Goal: Task Accomplishment & Management: Contribute content

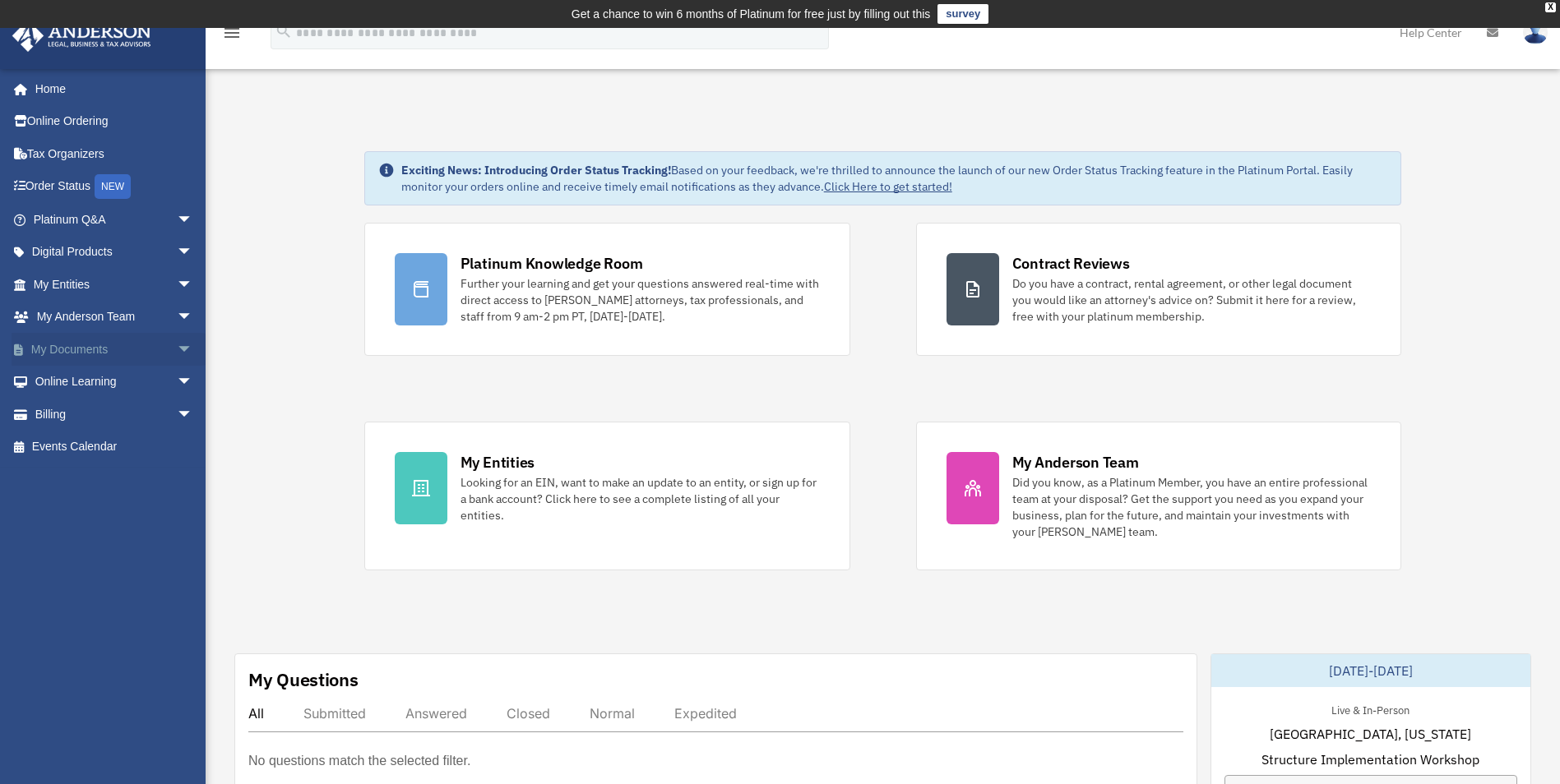
click at [176, 346] on span "arrow_drop_down" at bounding box center [192, 350] width 33 height 34
click at [73, 385] on link "Box" at bounding box center [121, 382] width 195 height 33
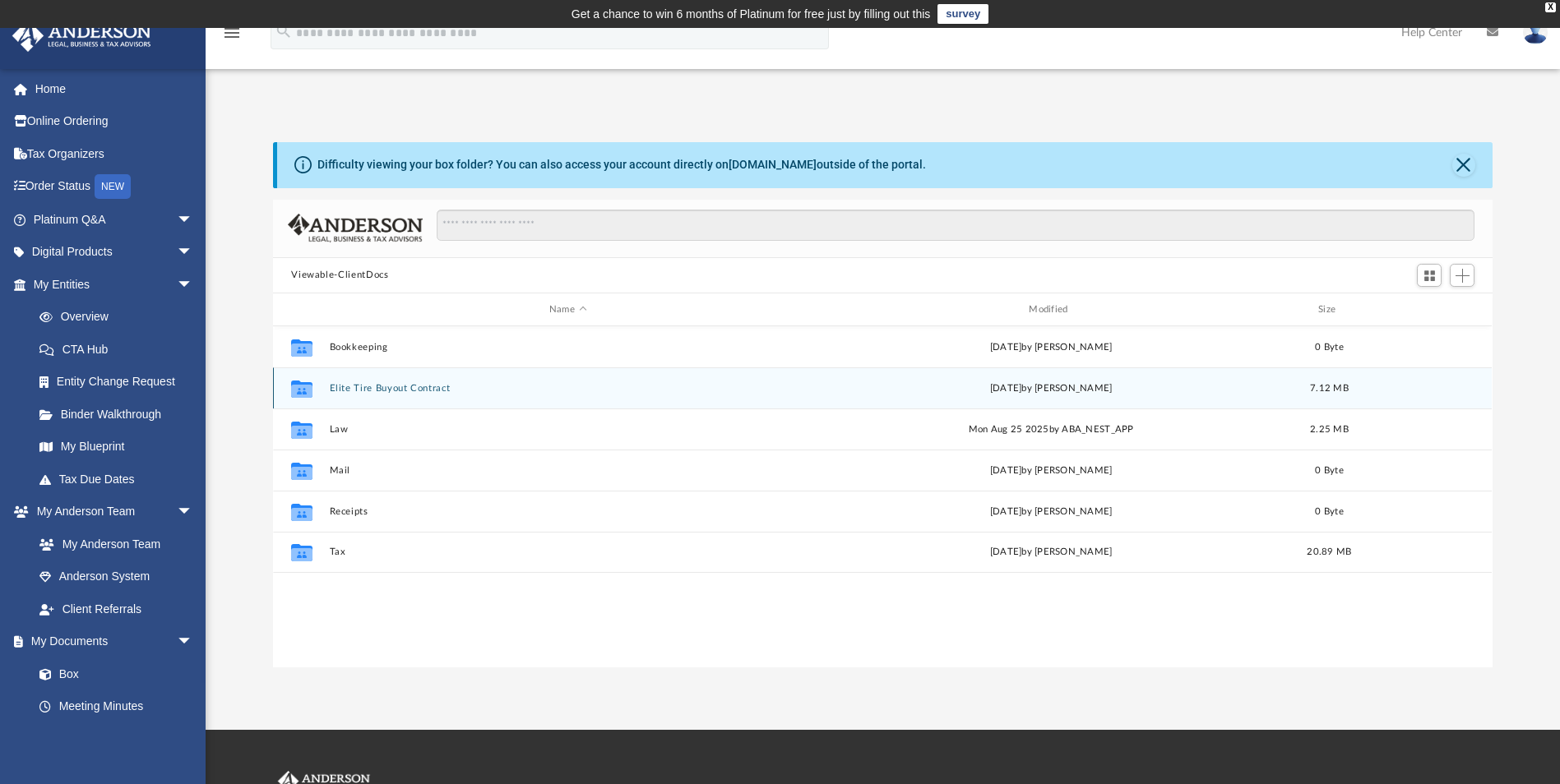
scroll to position [361, 1207]
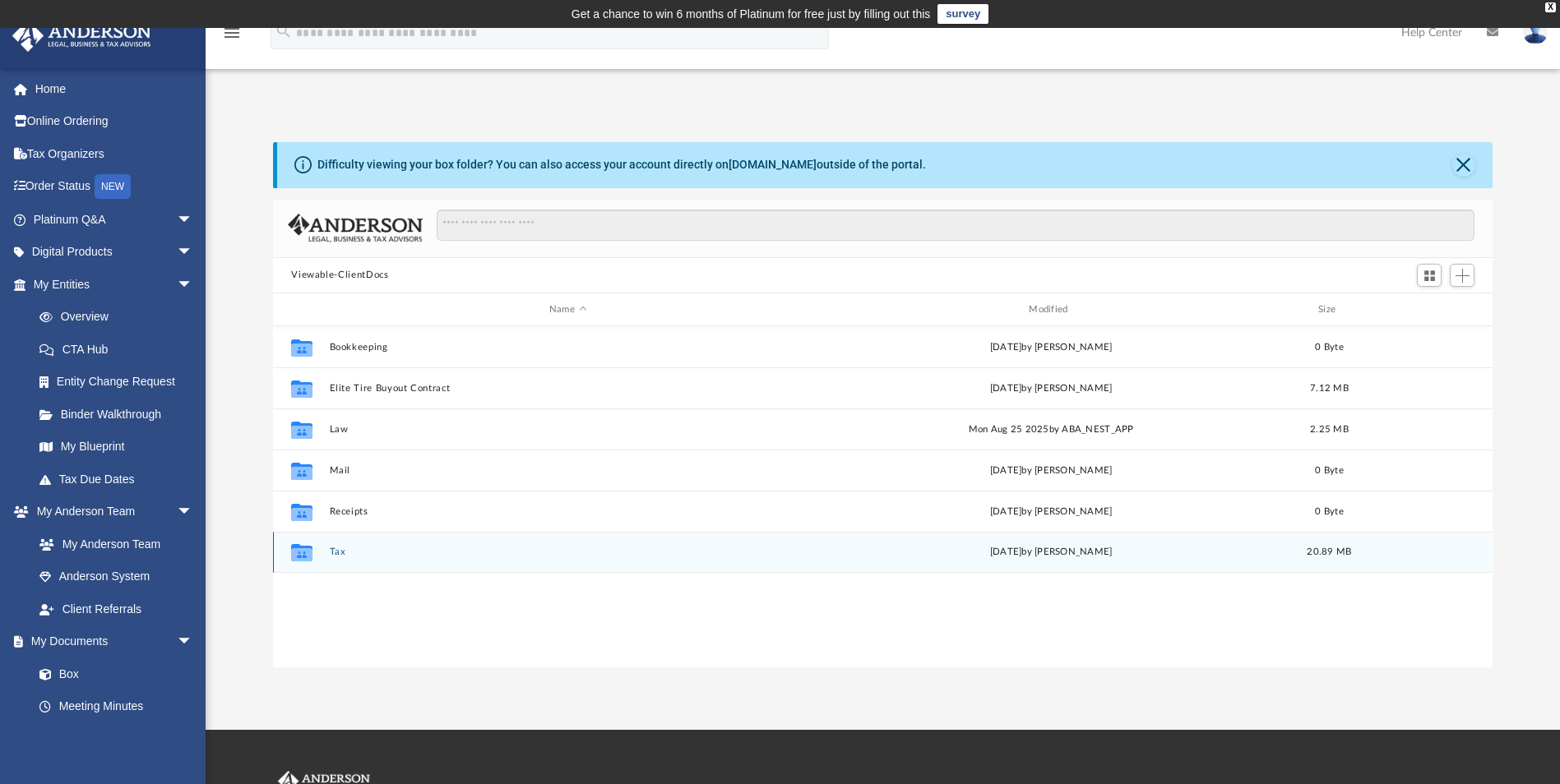
click at [345, 551] on button "Tax" at bounding box center [567, 553] width 476 height 11
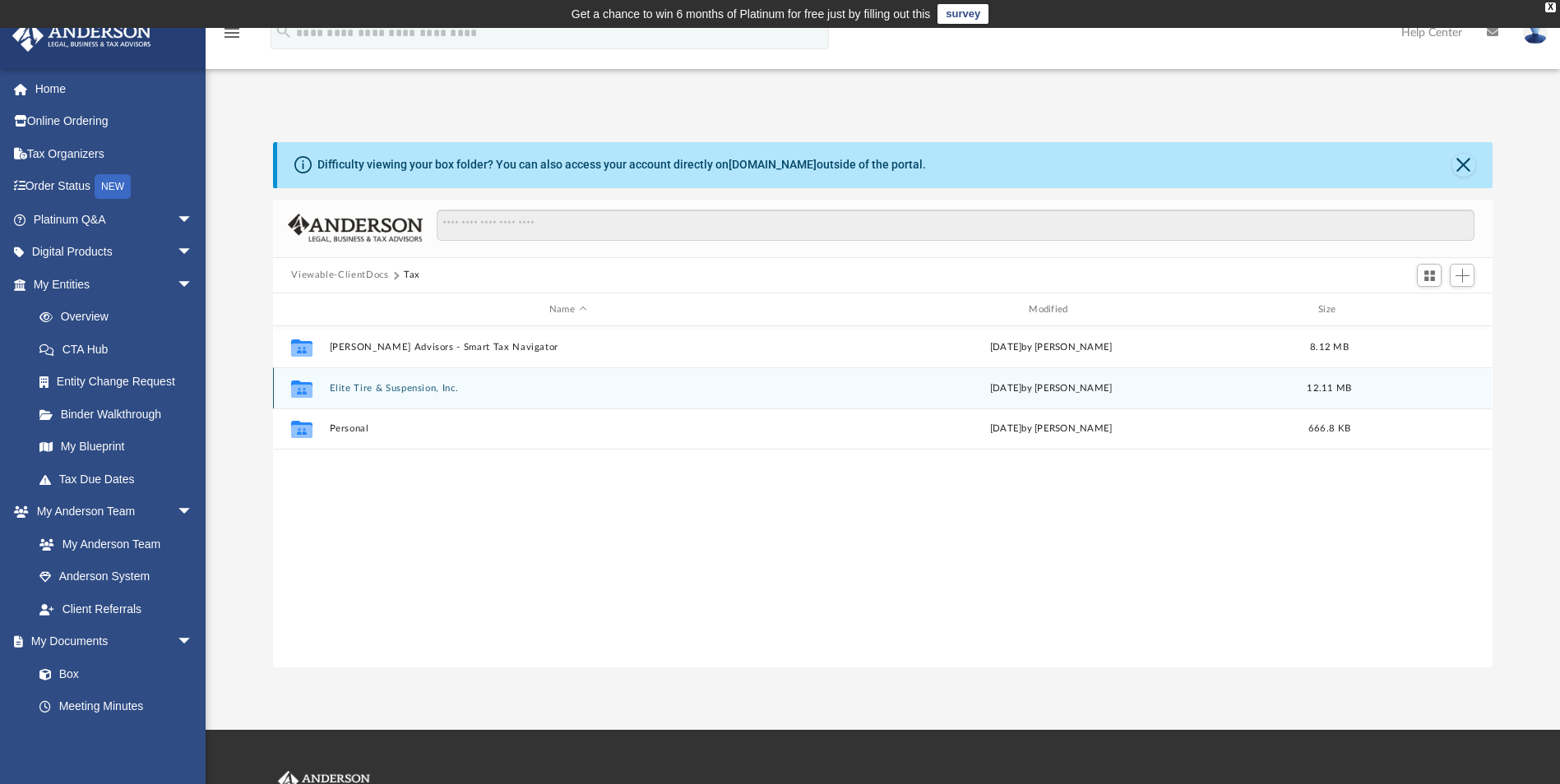
click at [386, 394] on div "Collaborated Folder Elite Tire & Suspension, Inc. [DATE] by [PERSON_NAME] 12.11…" at bounding box center [882, 388] width 1219 height 41
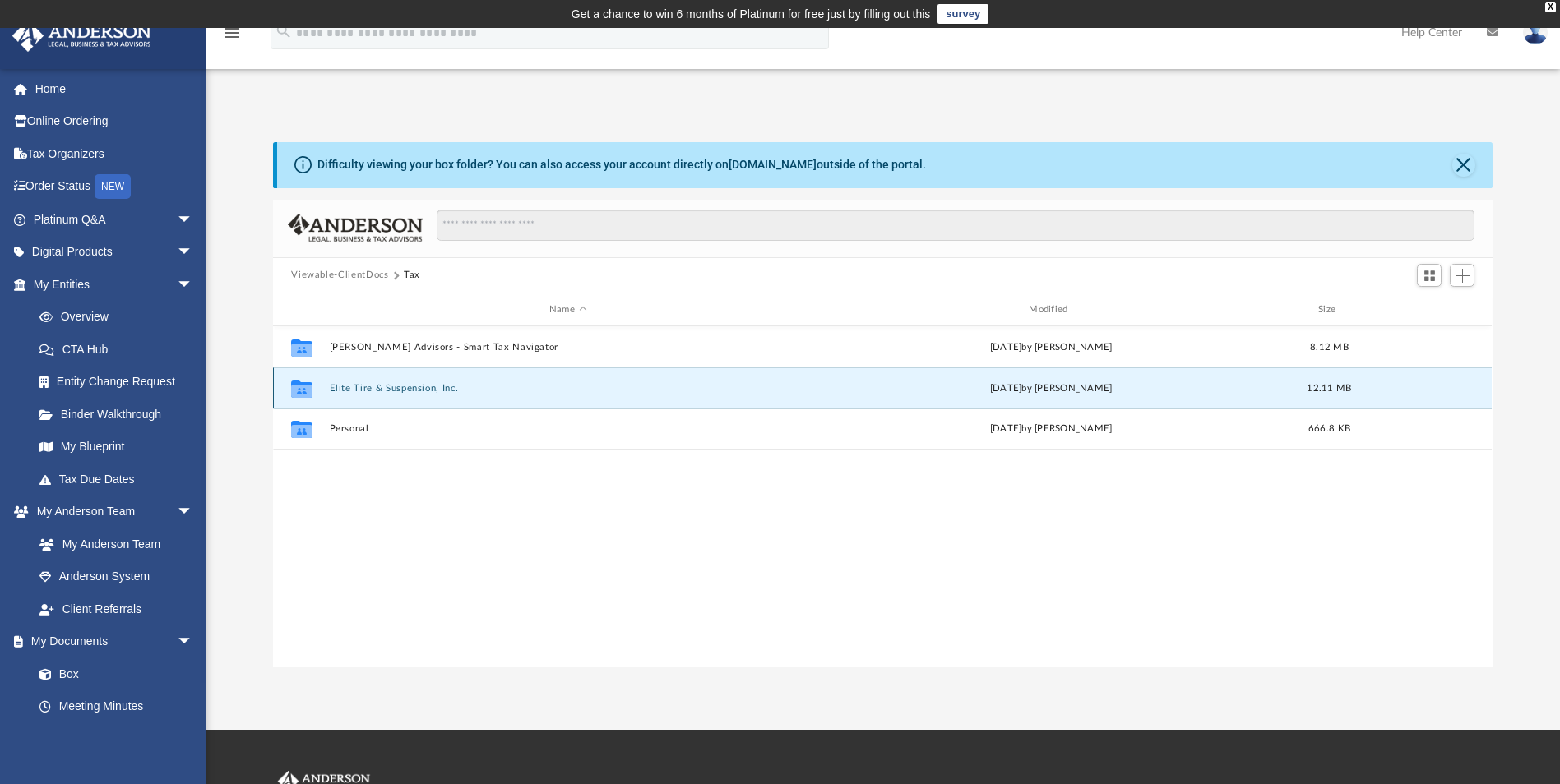
click at [388, 392] on button "Elite Tire & Suspension, Inc." at bounding box center [567, 388] width 476 height 11
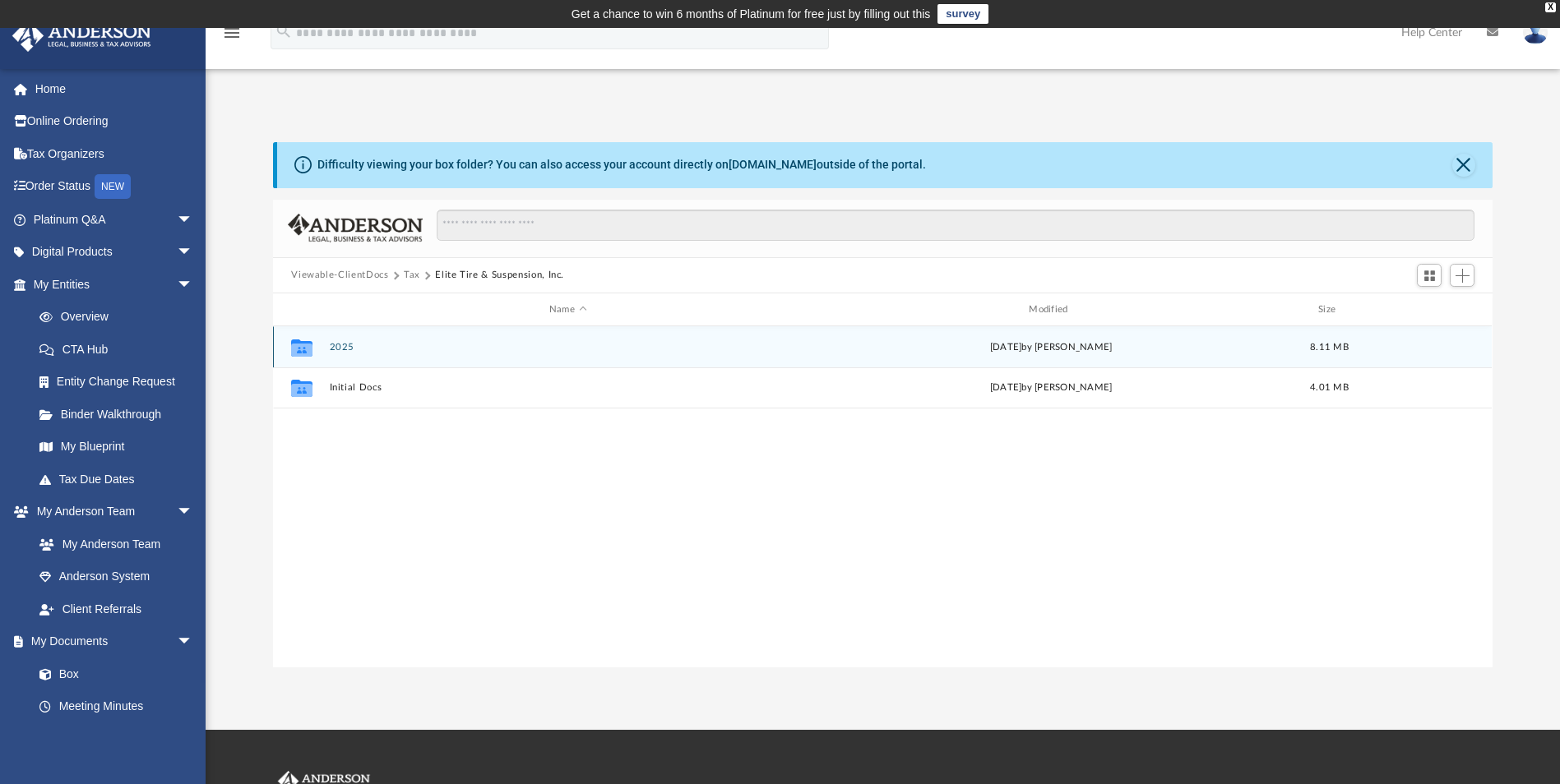
click at [338, 344] on button "2025" at bounding box center [567, 347] width 476 height 11
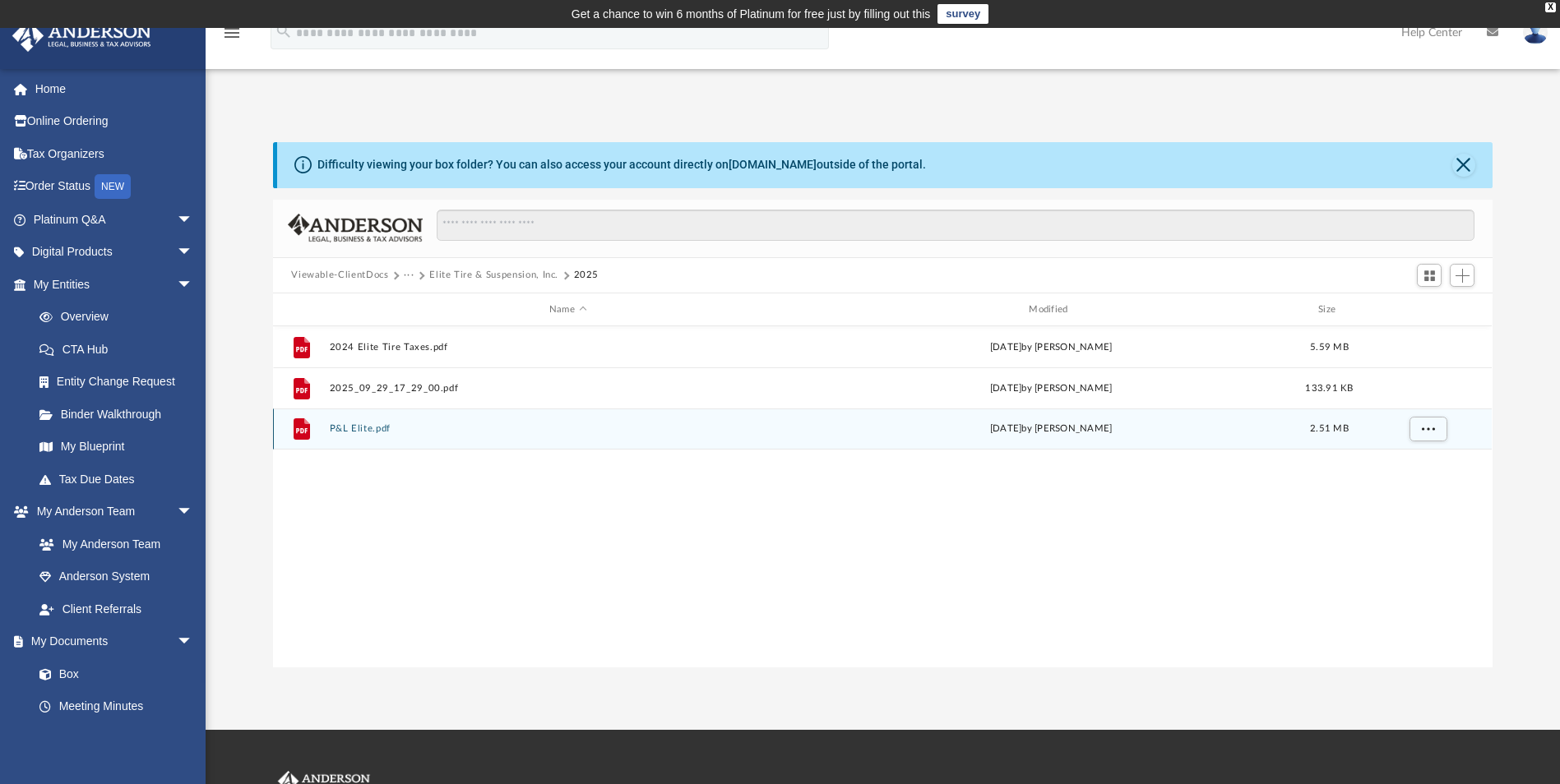
click at [337, 418] on div "File P&L Elite.pdf [DATE] by [PERSON_NAME] 2.51 MB" at bounding box center [882, 429] width 1219 height 41
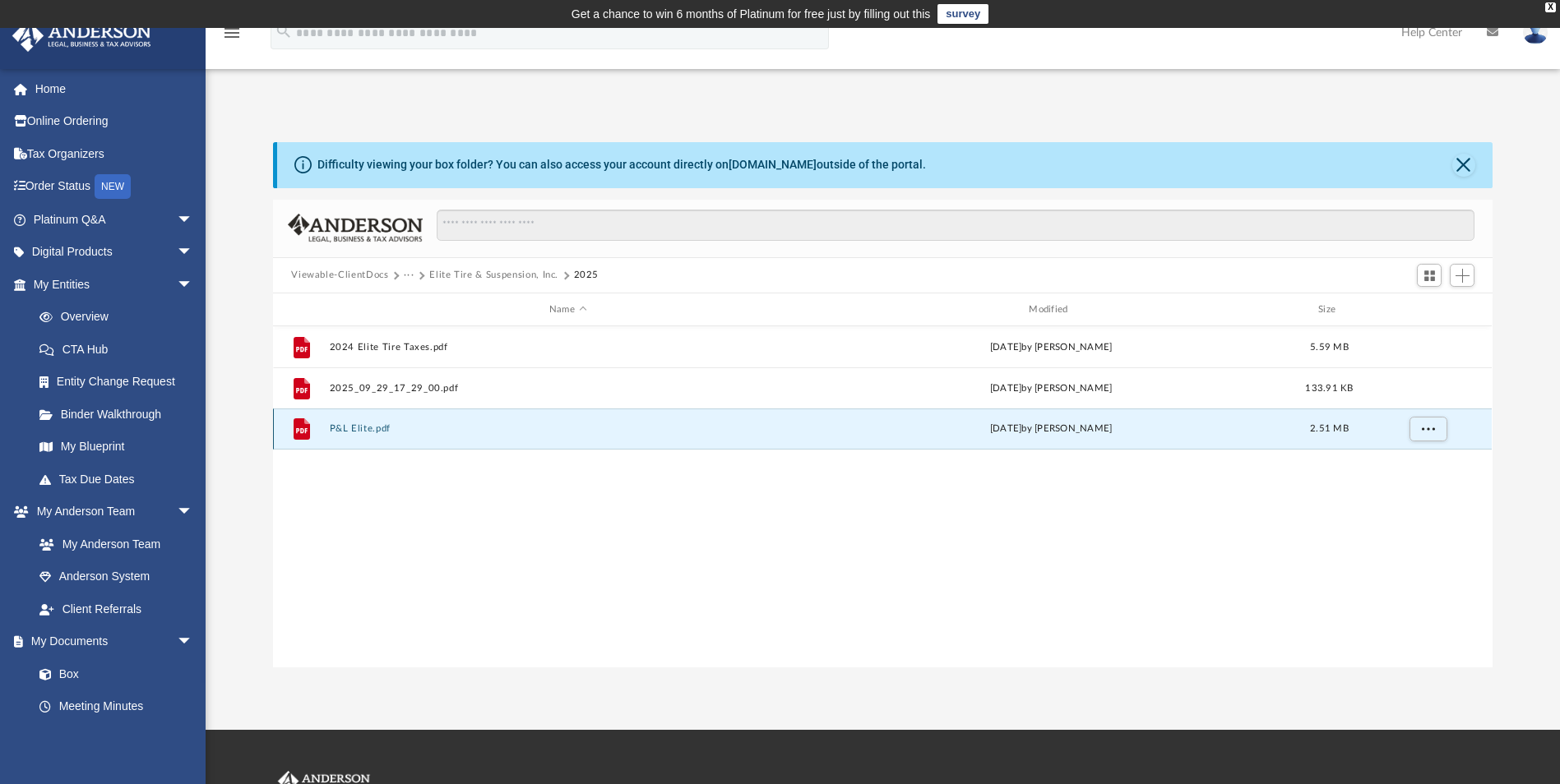
click at [342, 427] on button "P&L Elite.pdf" at bounding box center [567, 430] width 476 height 11
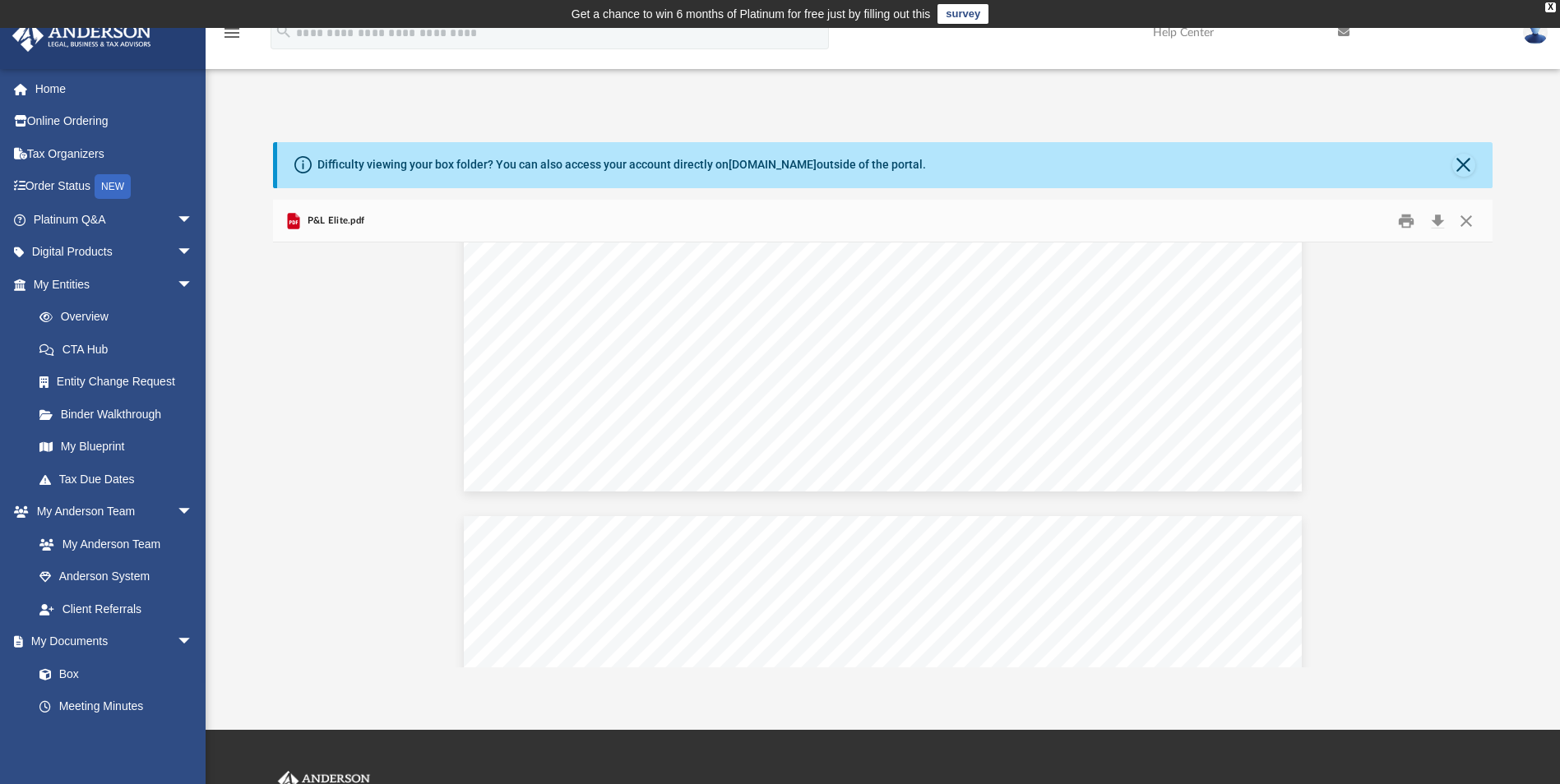
scroll to position [1959, 0]
click at [1465, 165] on button "Close" at bounding box center [1463, 165] width 23 height 23
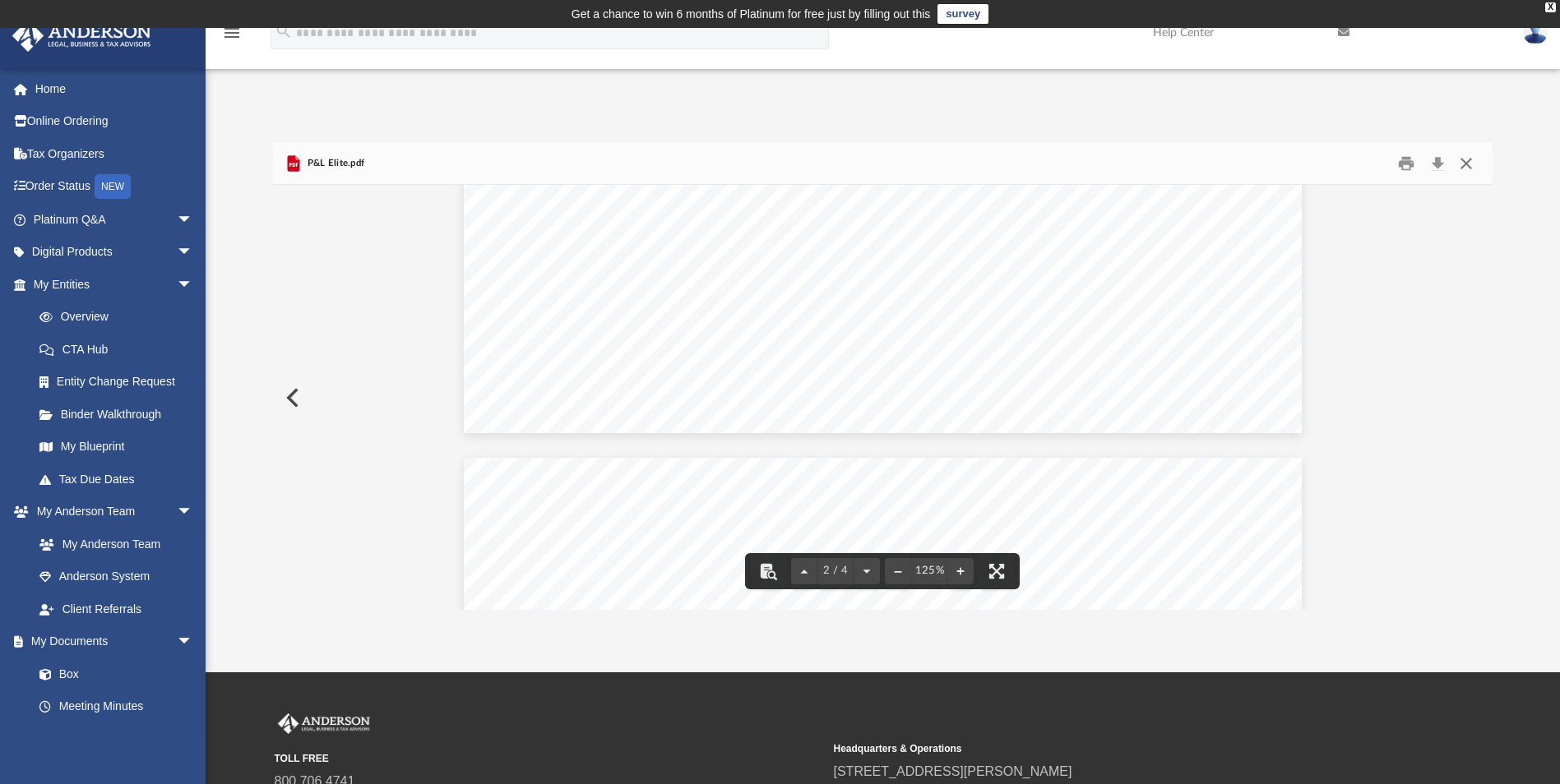
click at [1465, 165] on button "Close" at bounding box center [1465, 163] width 29 height 26
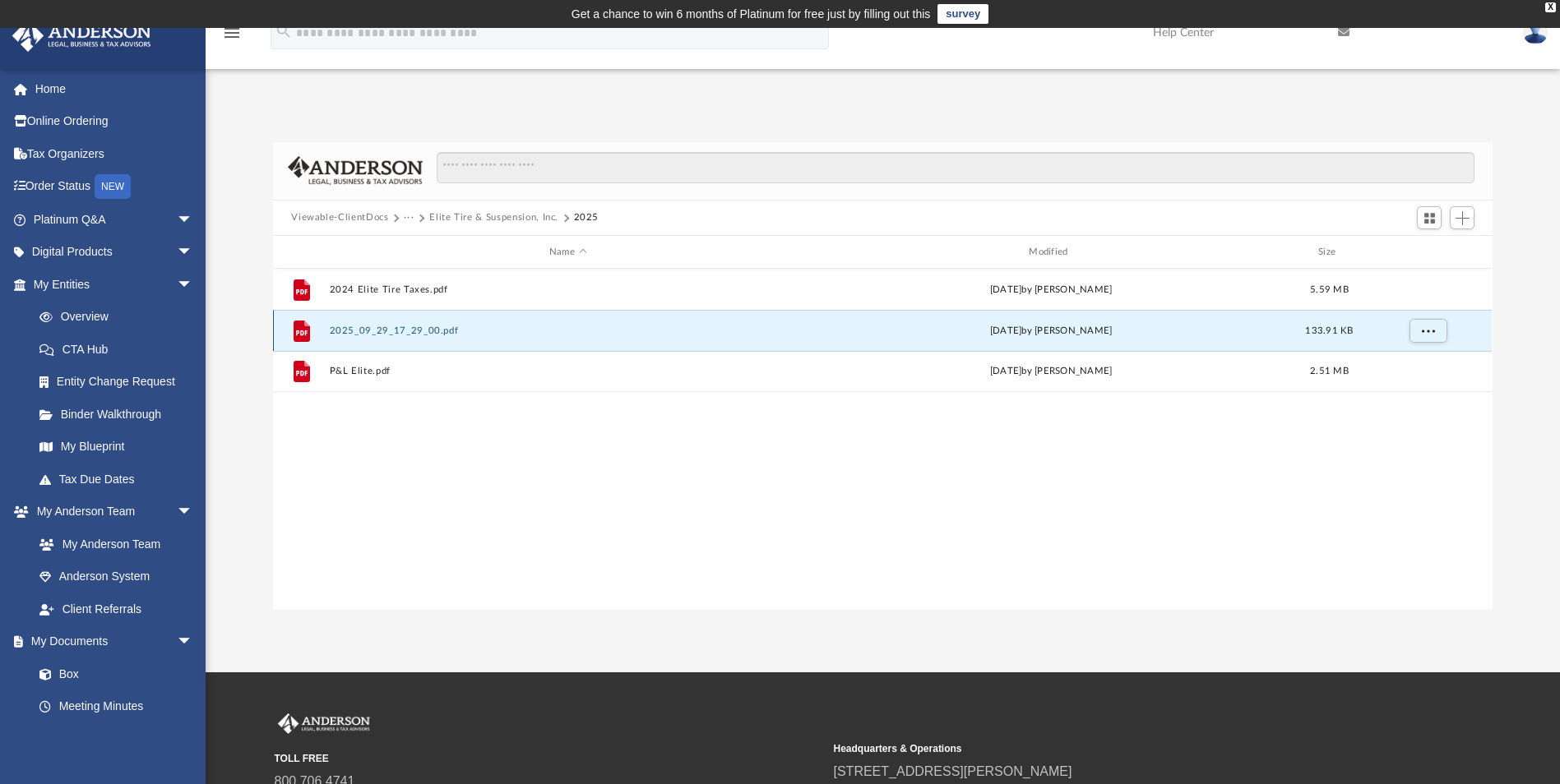
click at [427, 332] on button "2025_09_29_17_29_00.pdf" at bounding box center [567, 330] width 476 height 11
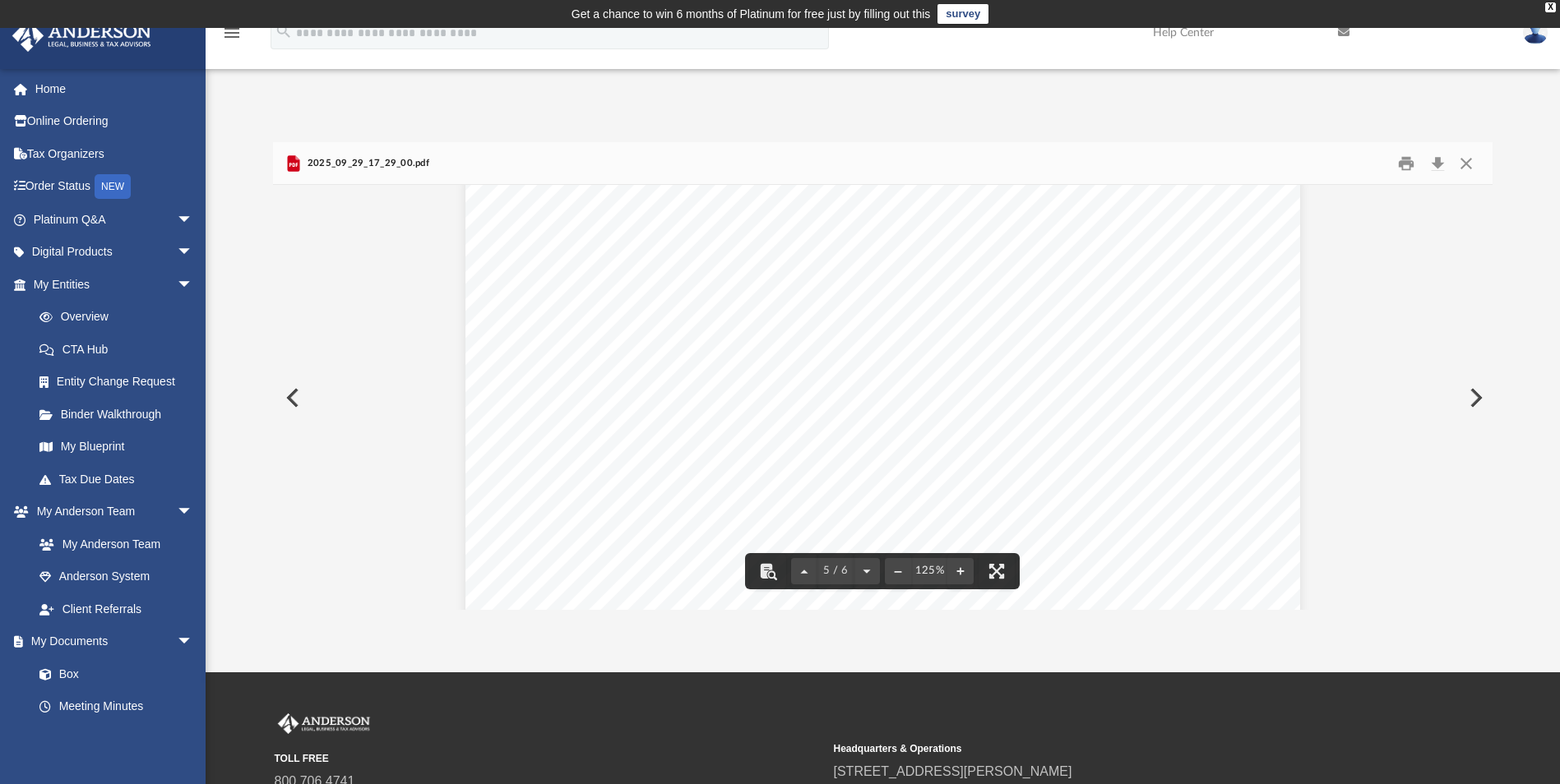
scroll to position [5588, 0]
click at [1455, 161] on button "Close" at bounding box center [1465, 163] width 29 height 26
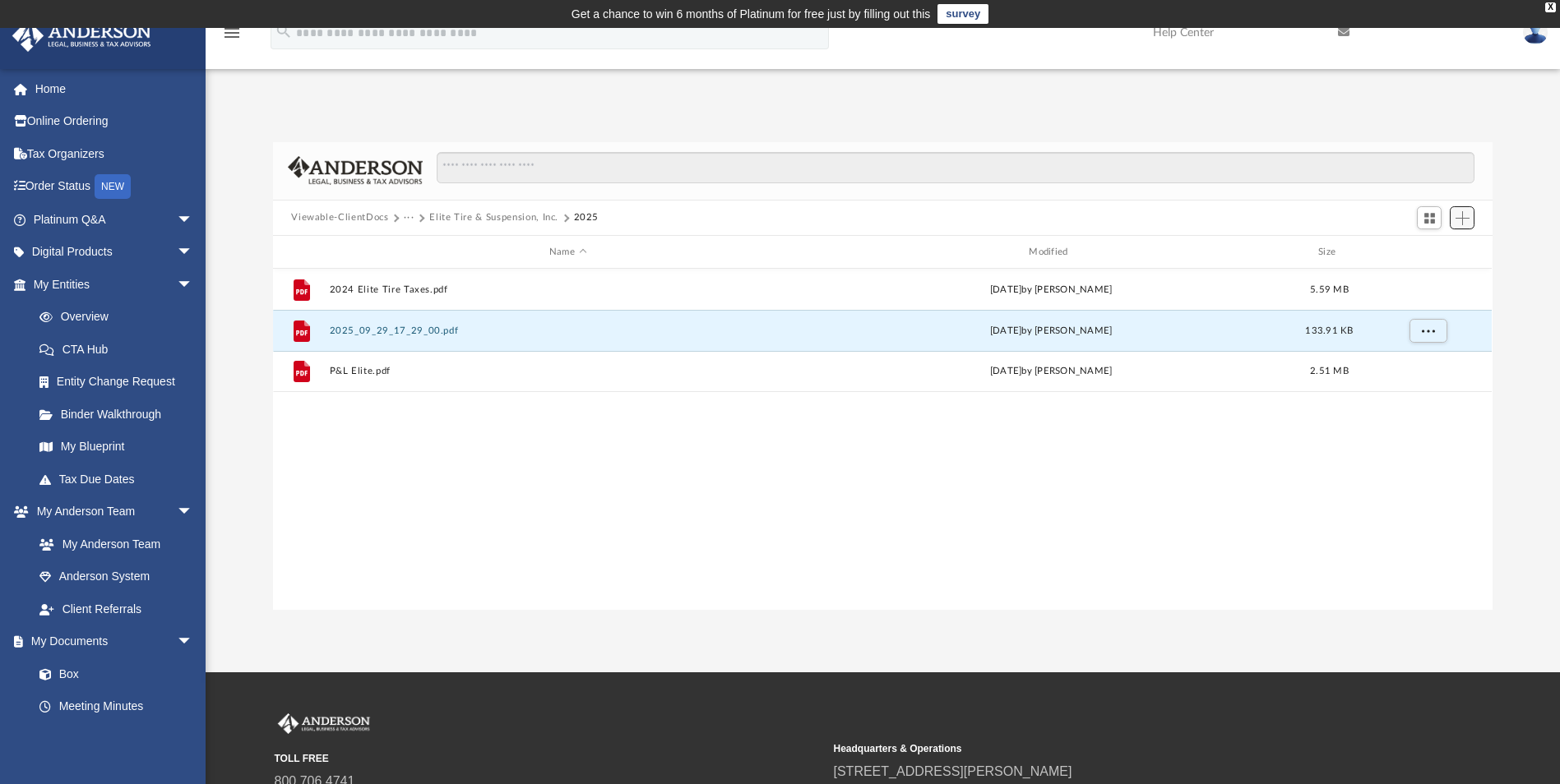
click at [1458, 220] on span "Add" at bounding box center [1462, 218] width 14 height 14
click at [1430, 251] on li "Upload" at bounding box center [1439, 251] width 52 height 17
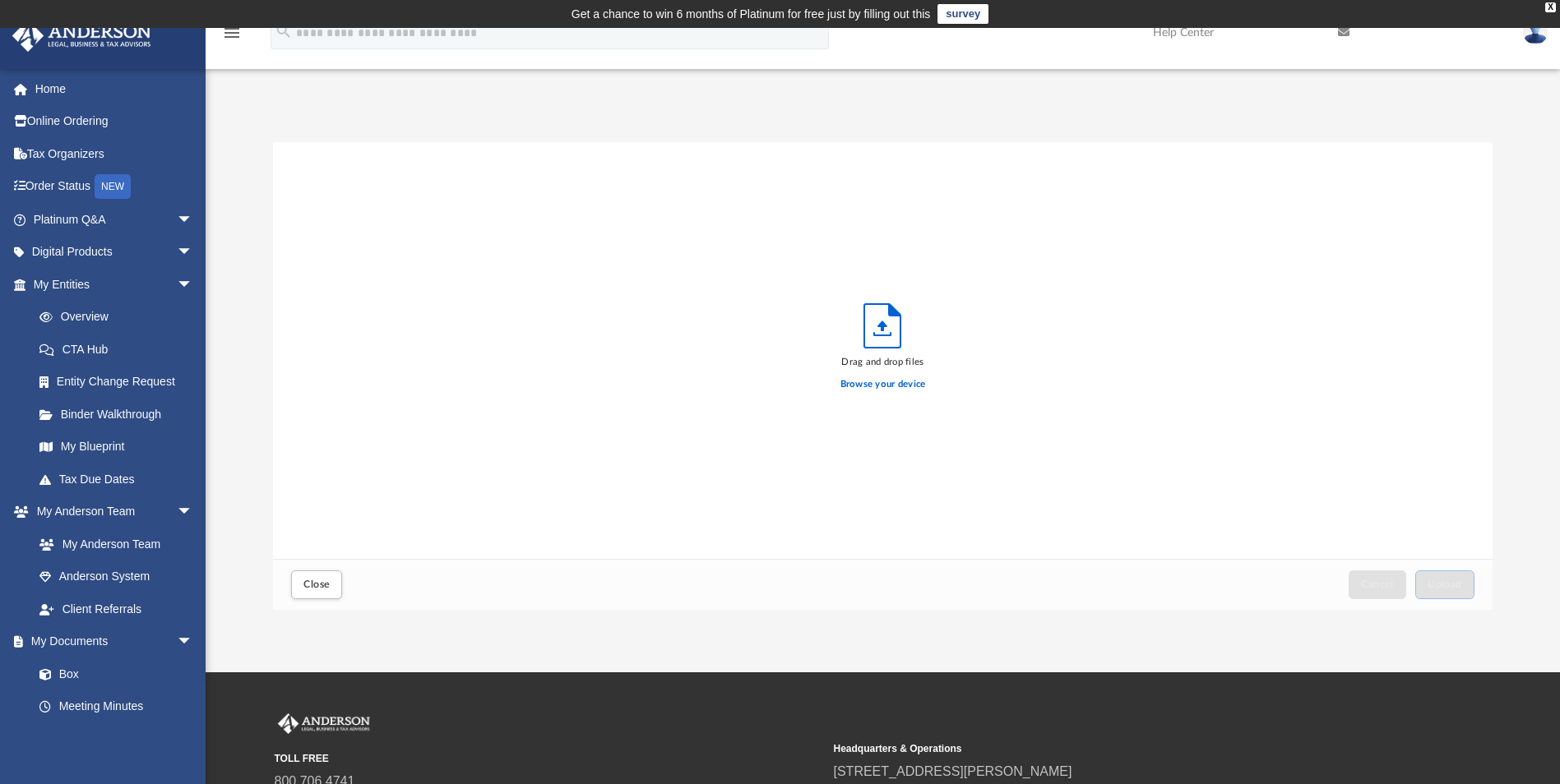
scroll to position [404, 1207]
click at [870, 380] on label "Browse your device" at bounding box center [883, 384] width 85 height 15
click at [892, 385] on label "Browse your device" at bounding box center [883, 384] width 85 height 15
click at [0, 0] on input "Browse your device" at bounding box center [0, 0] width 0 height 0
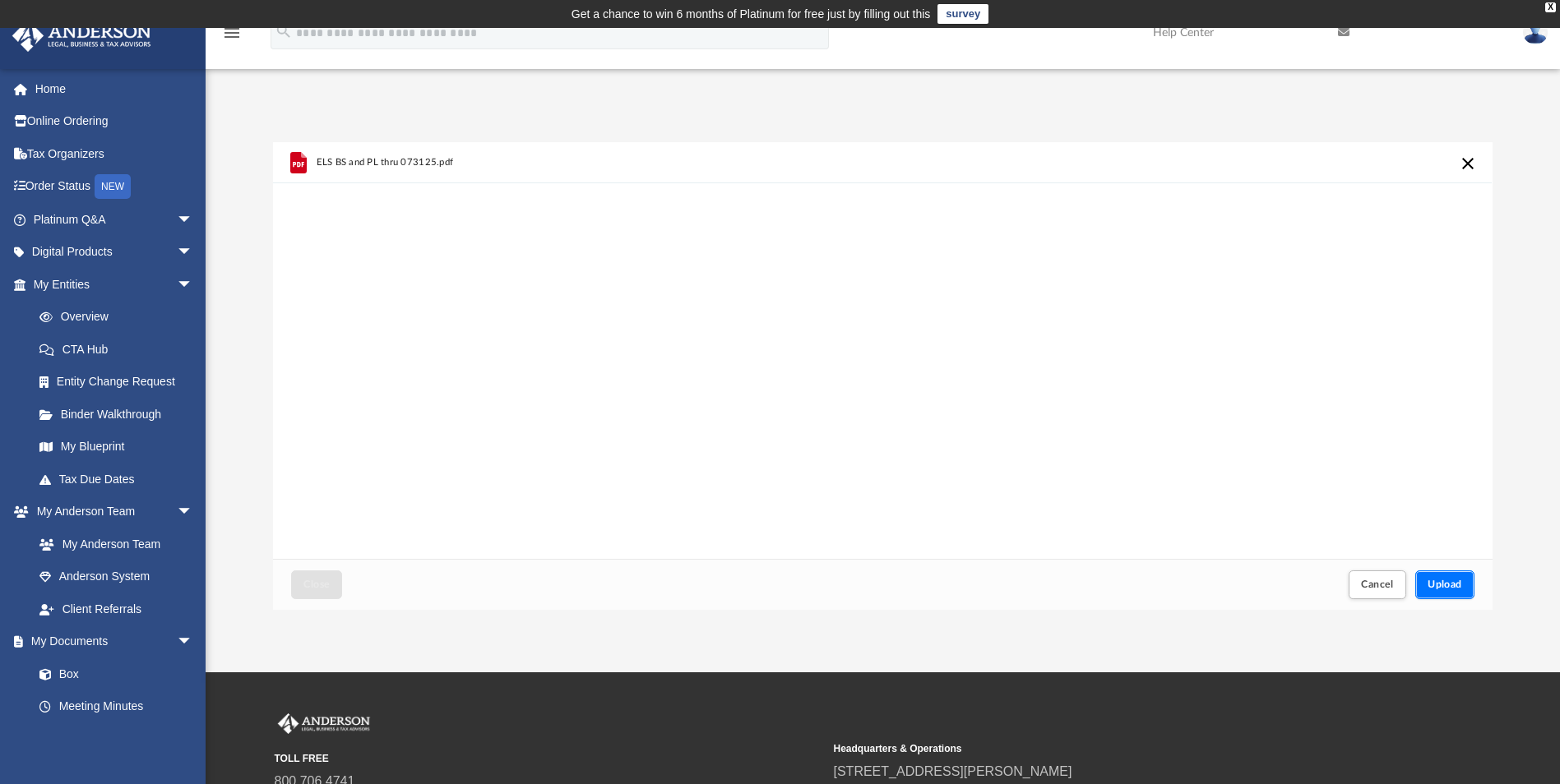
click at [1450, 586] on span "Upload" at bounding box center [1444, 584] width 35 height 10
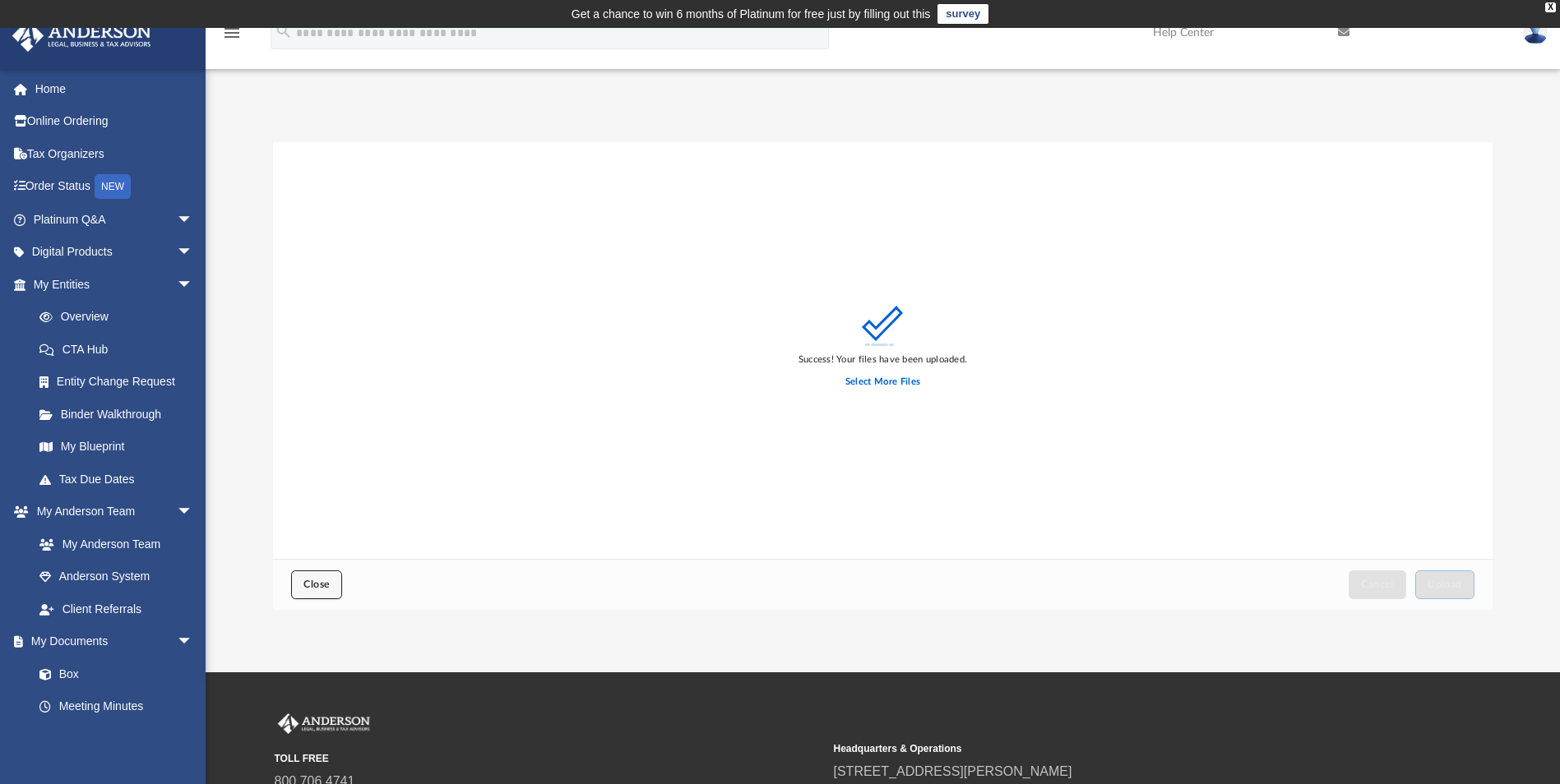
click at [339, 583] on button "Close" at bounding box center [316, 585] width 51 height 28
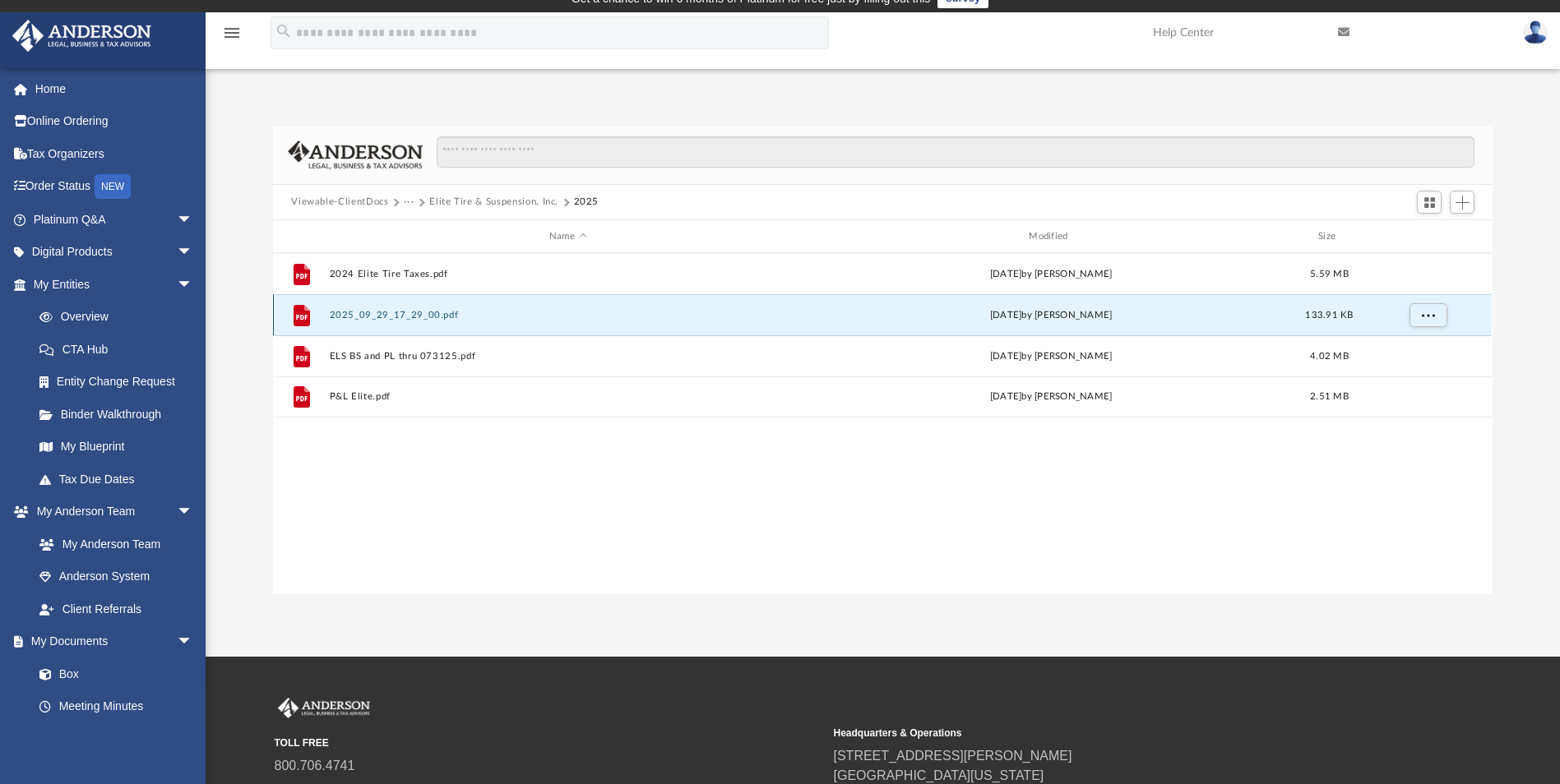
scroll to position [0, 0]
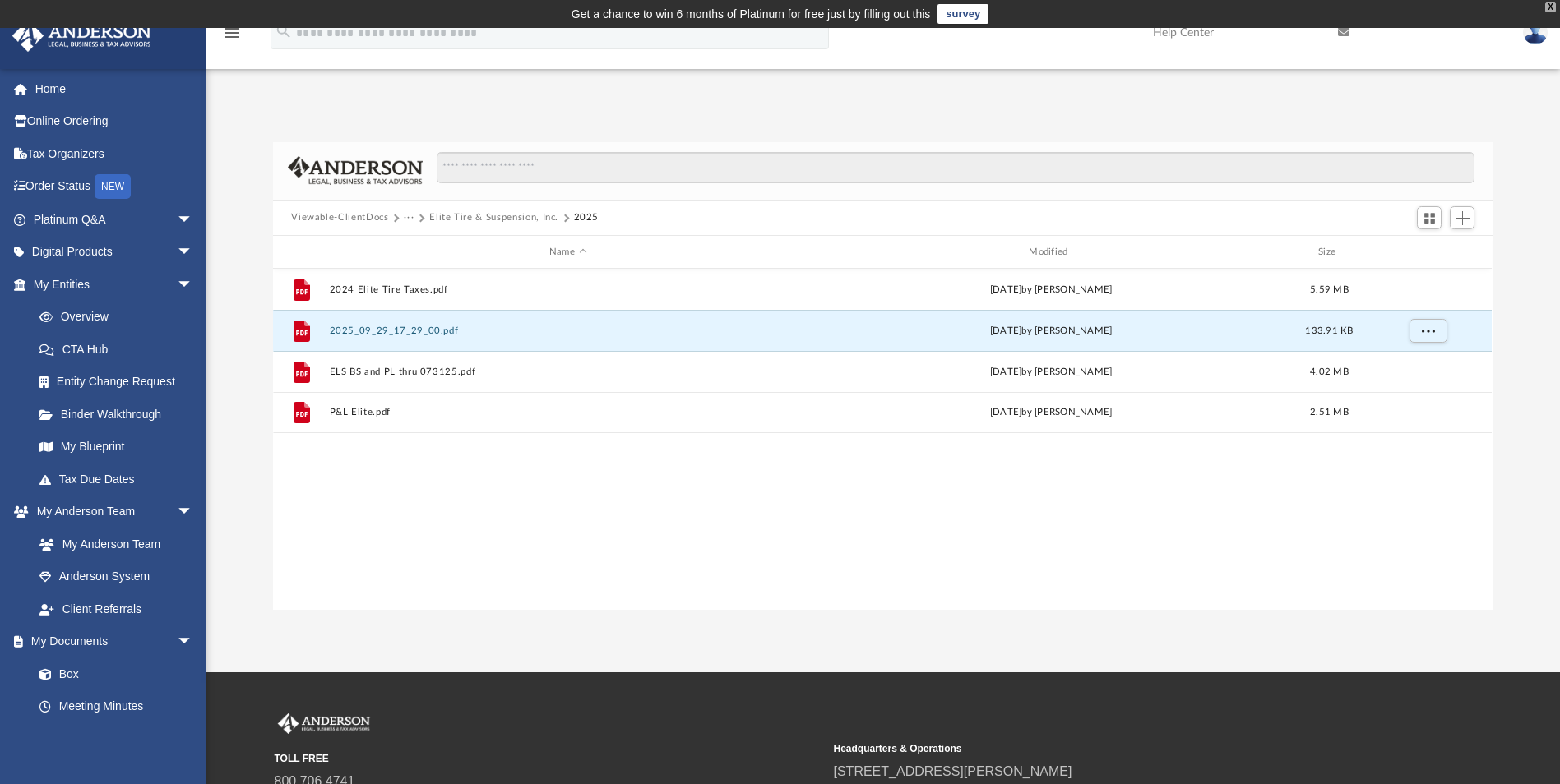
click at [1550, 5] on div "X" at bounding box center [1550, 7] width 11 height 10
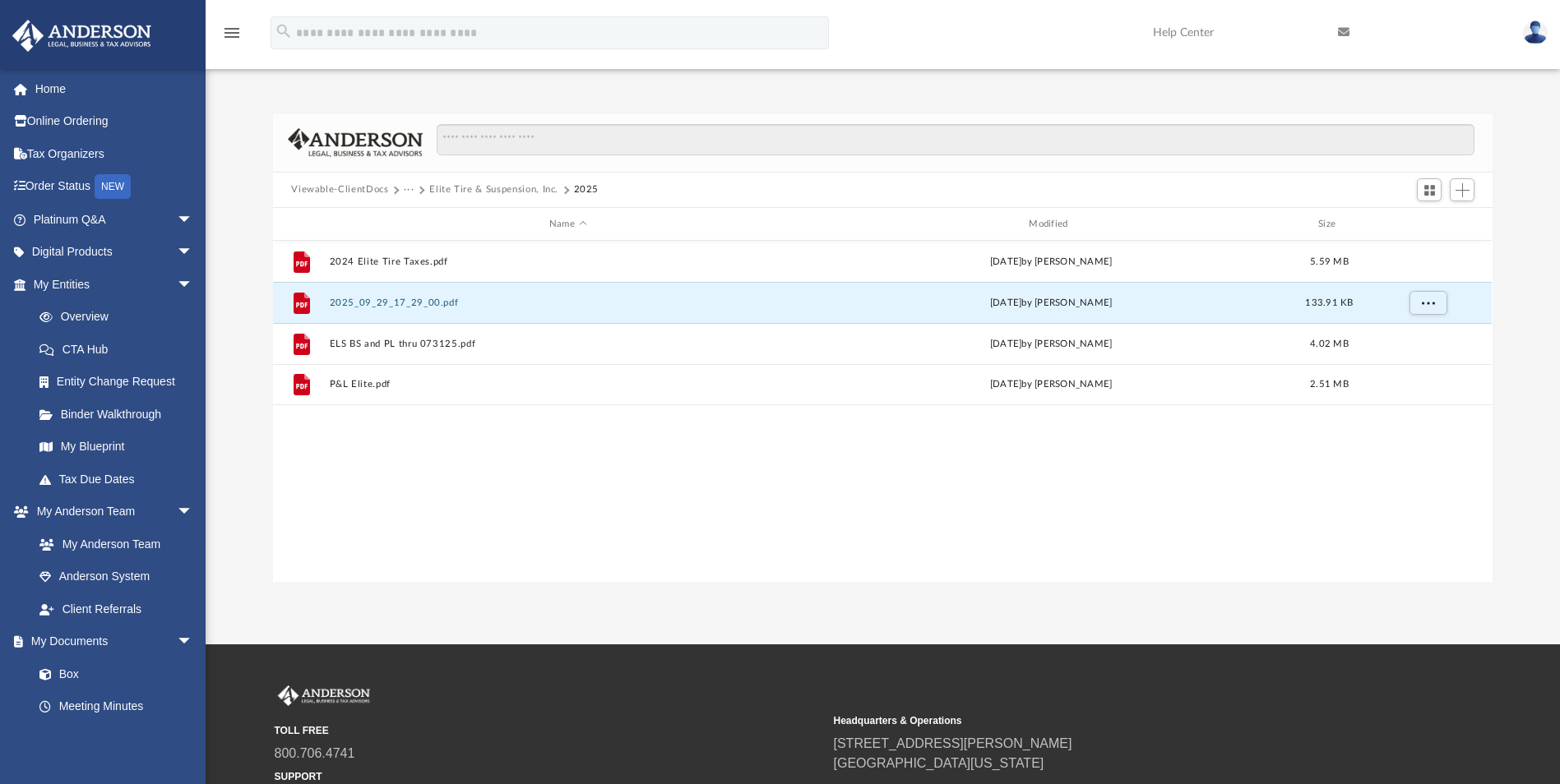
click at [1536, 35] on img at bounding box center [1535, 32] width 25 height 24
click at [1247, 144] on link "Logout" at bounding box center [1289, 144] width 165 height 34
